Goal: Check status: Check status

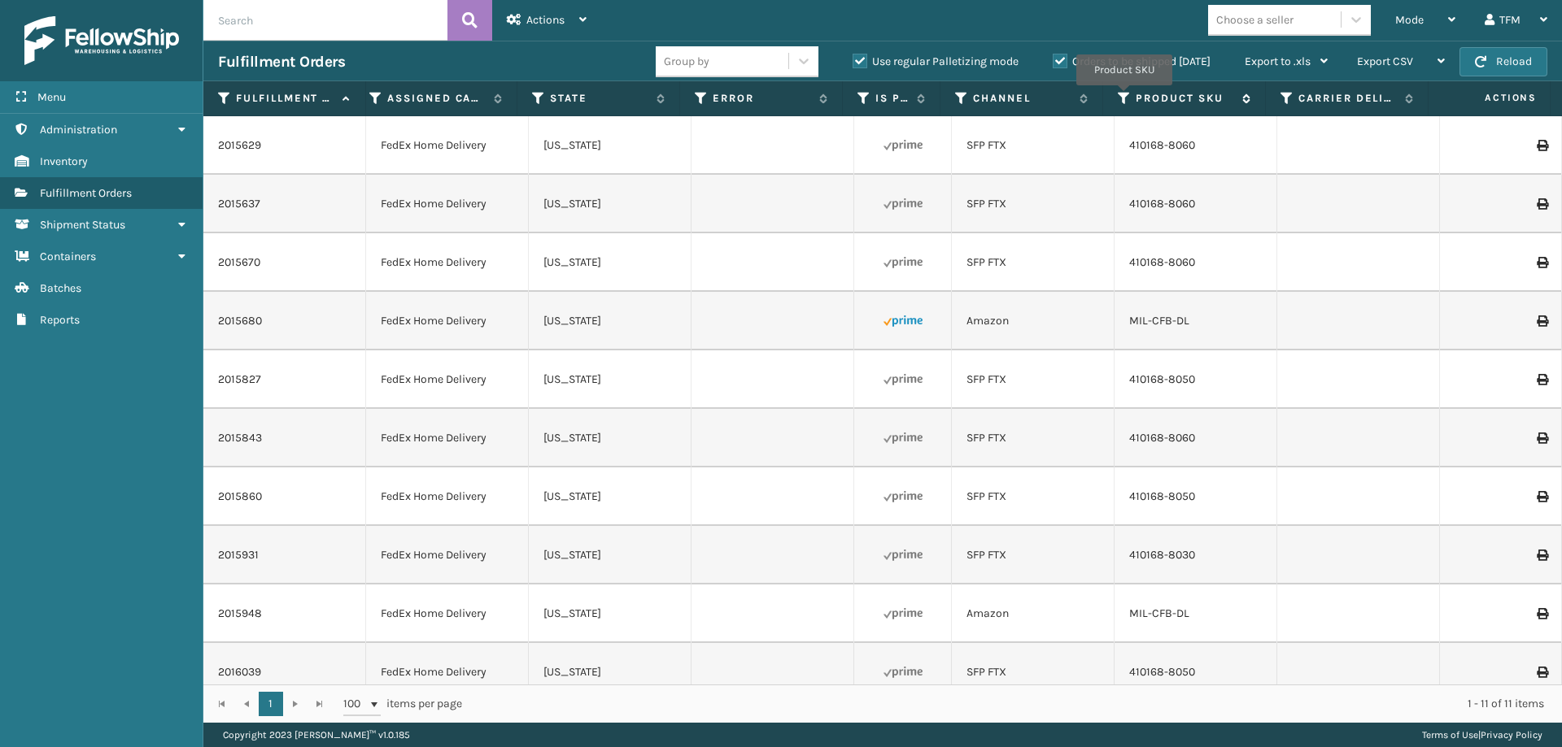
click at [1124, 97] on icon at bounding box center [1124, 98] width 13 height 15
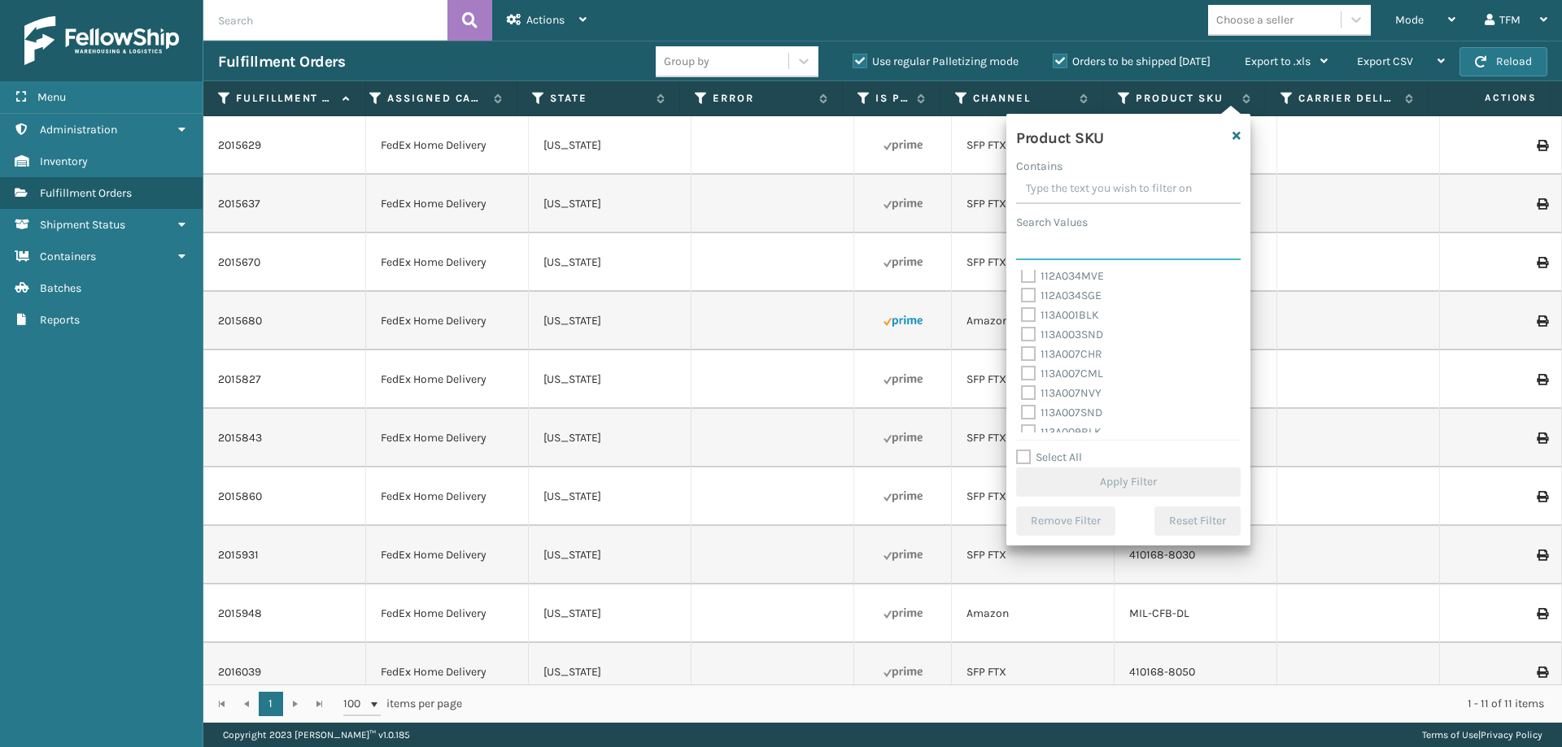
click at [1066, 250] on input "Search Values" at bounding box center [1128, 245] width 224 height 29
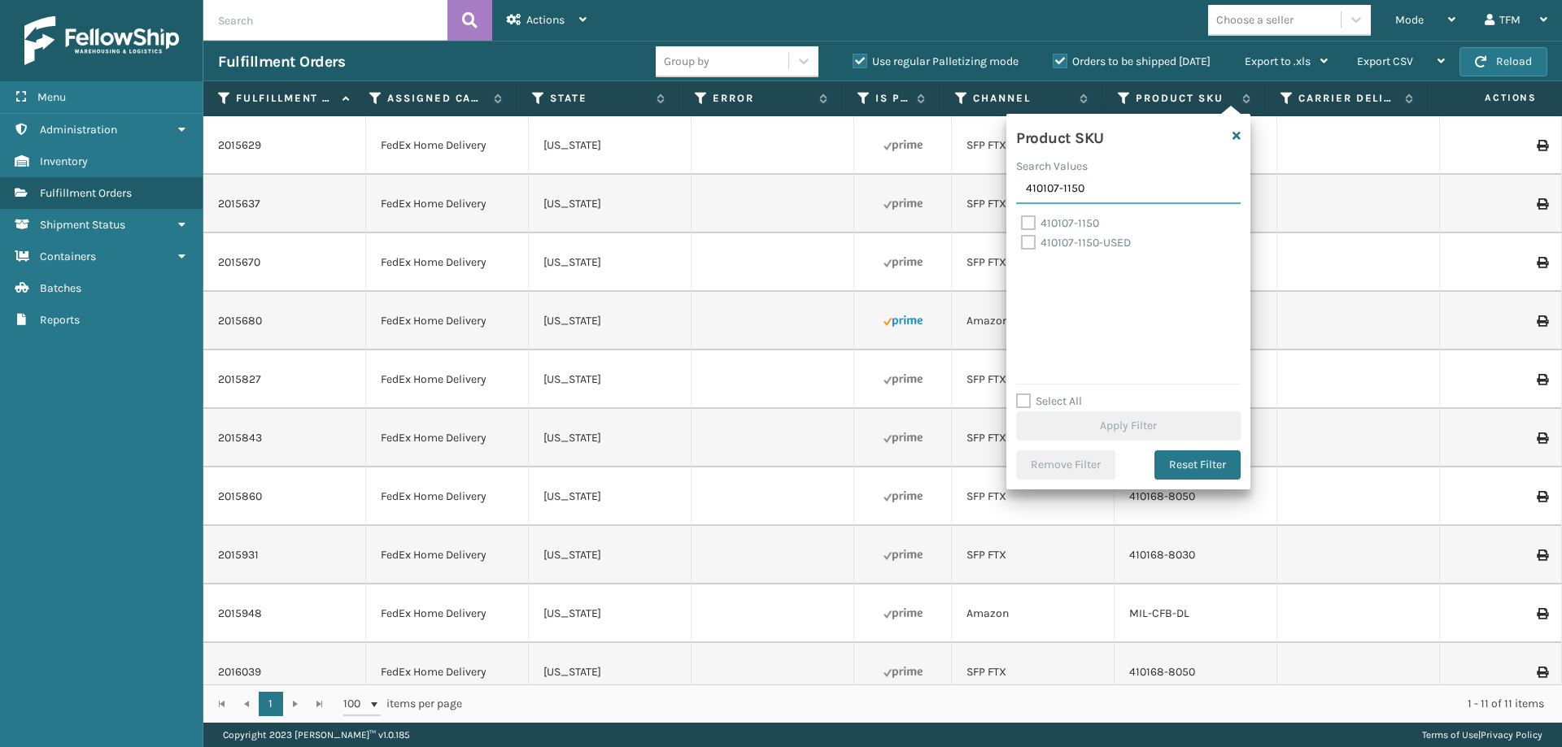
type input "410107-1150"
click at [1066, 226] on label "410107-1150" at bounding box center [1060, 223] width 78 height 14
click at [1022, 224] on input "410107-1150" at bounding box center [1021, 219] width 1 height 11
checkbox input "true"
click at [1102, 420] on button "Apply Filter" at bounding box center [1128, 426] width 224 height 29
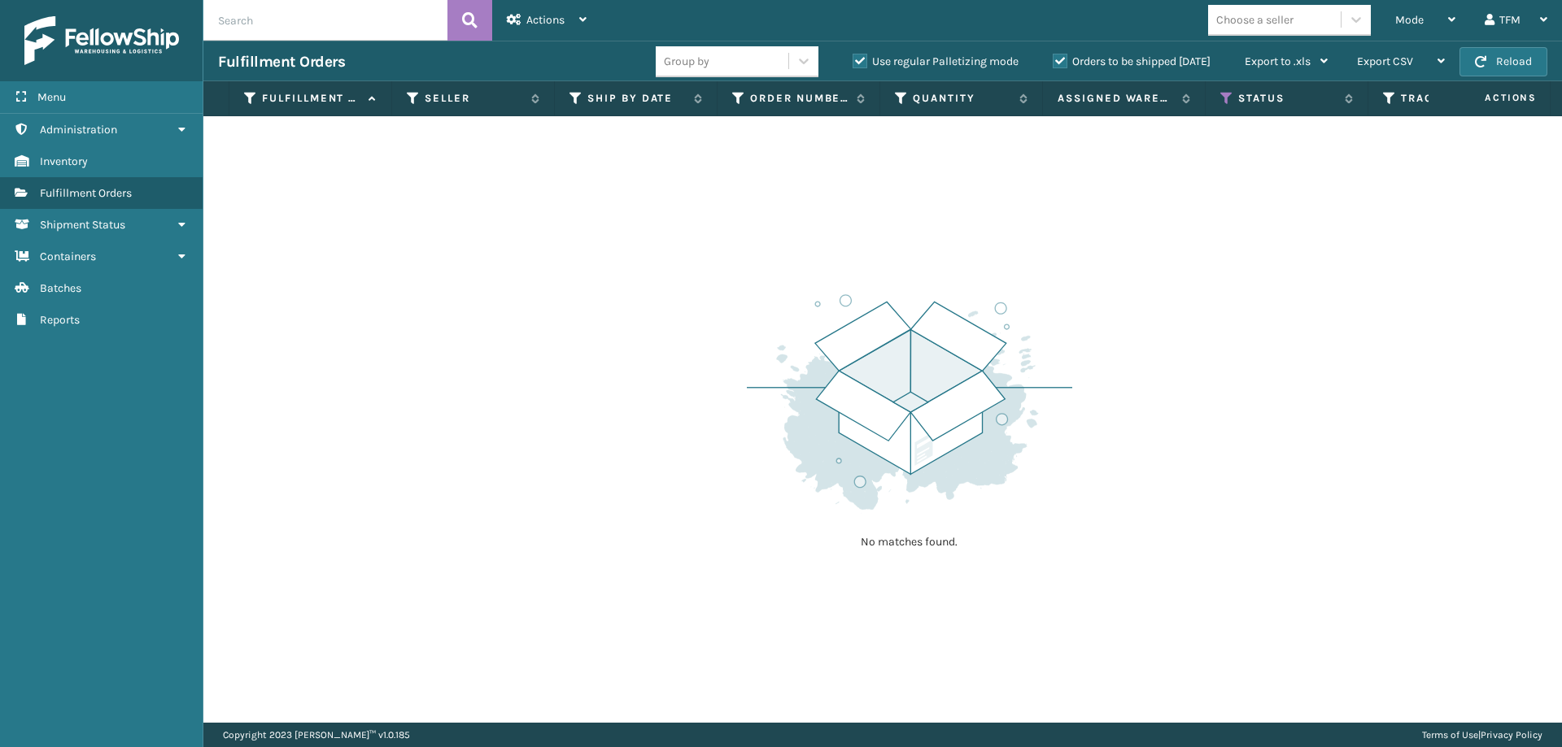
click at [1061, 57] on label "Orders to be shipped [DATE]" at bounding box center [1132, 61] width 158 height 14
click at [1053, 57] on input "Orders to be shipped [DATE]" at bounding box center [1053, 57] width 1 height 11
